Goal: Browse casually: Explore the website without a specific task or goal

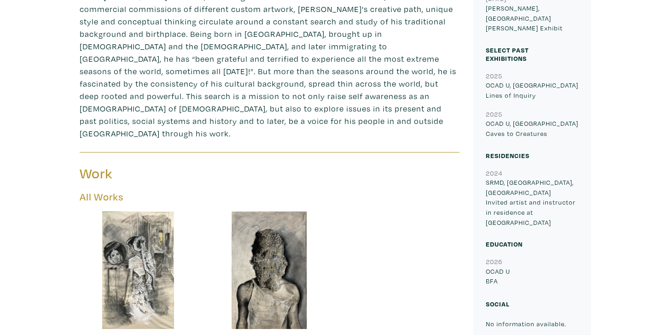
scroll to position [428, 0]
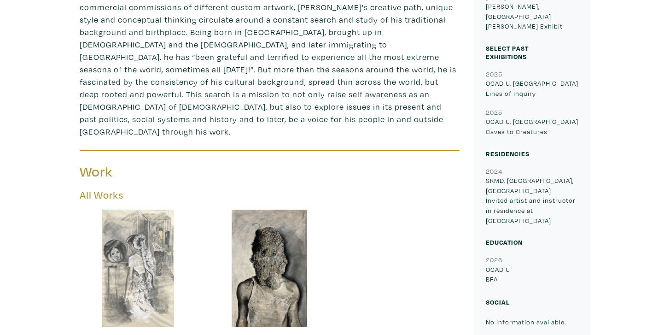
click at [139, 210] on div at bounding box center [138, 268] width 117 height 117
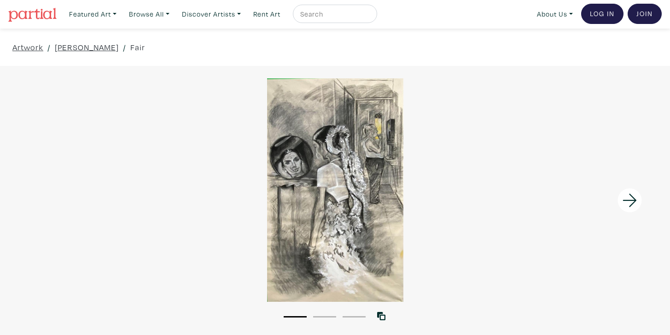
scroll to position [2, 0]
click at [627, 197] on icon at bounding box center [629, 199] width 31 height 25
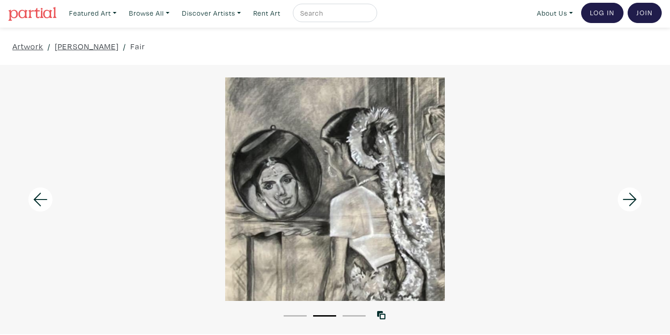
click at [627, 197] on icon at bounding box center [629, 199] width 31 height 25
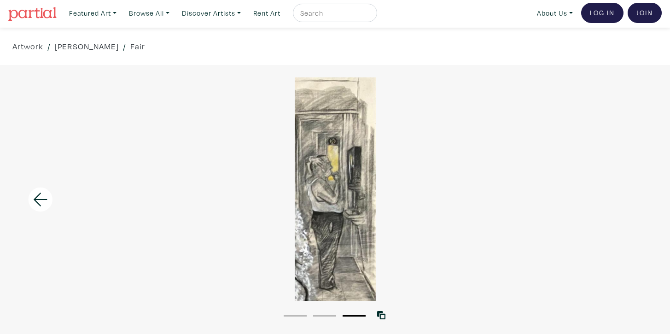
click at [627, 197] on div at bounding box center [335, 188] width 670 height 223
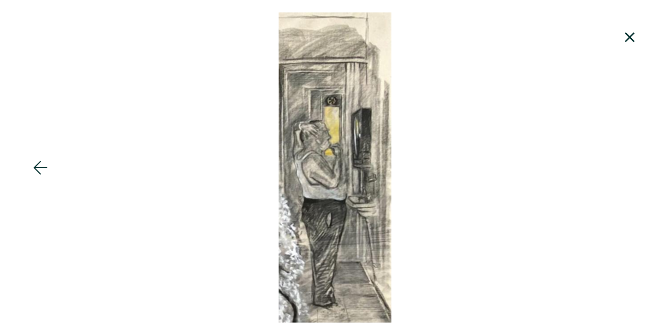
click at [627, 197] on div at bounding box center [335, 167] width 670 height 310
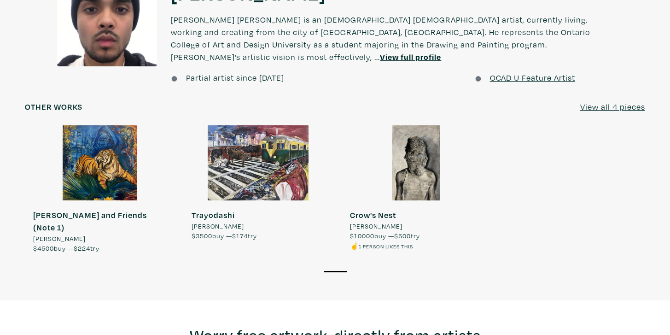
scroll to position [1127, 0]
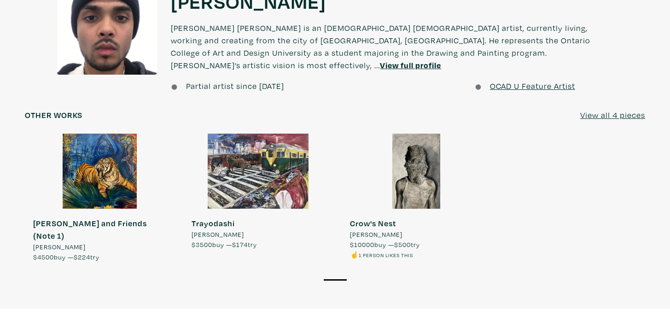
click at [106, 134] on div at bounding box center [100, 171] width 150 height 75
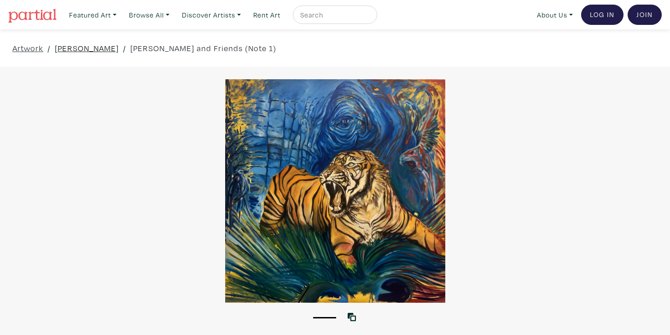
click at [102, 48] on link "[PERSON_NAME]" at bounding box center [87, 48] width 64 height 12
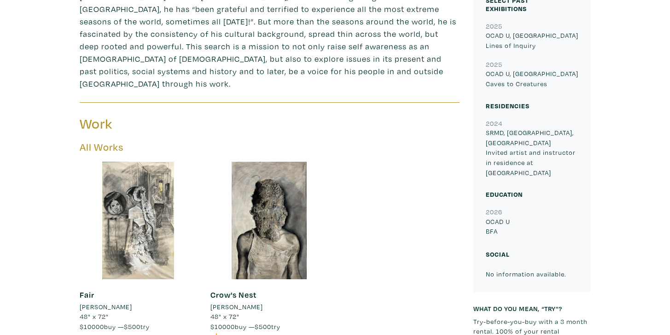
scroll to position [560, 0]
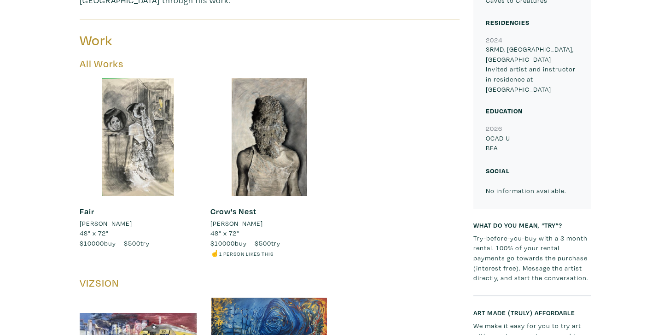
click at [99, 58] on h5 "All Works" at bounding box center [270, 64] width 380 height 12
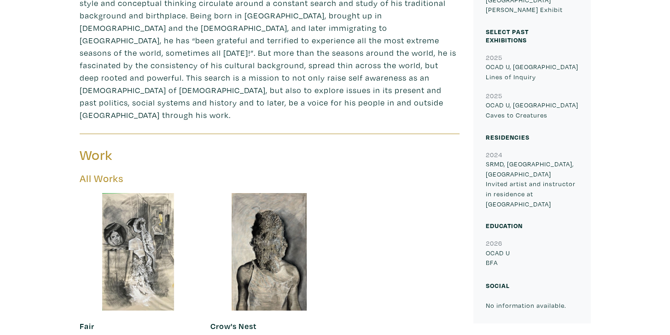
scroll to position [287, 0]
